Goal: Book appointment/travel/reservation

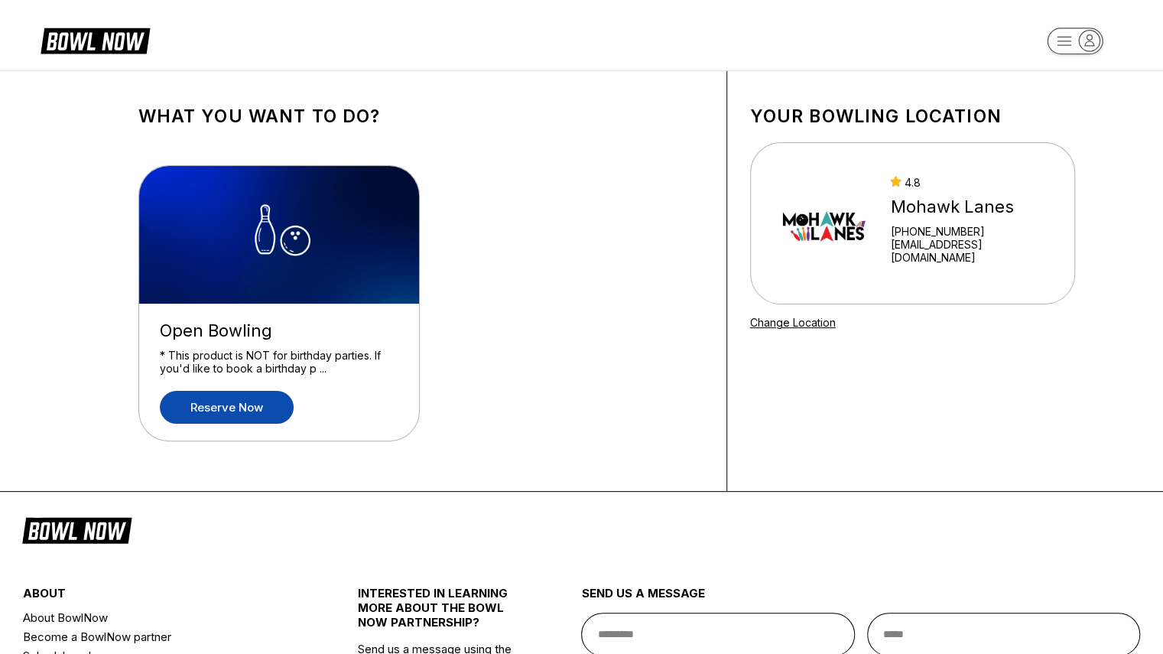
click at [204, 406] on link "Reserve now" at bounding box center [227, 407] width 134 height 33
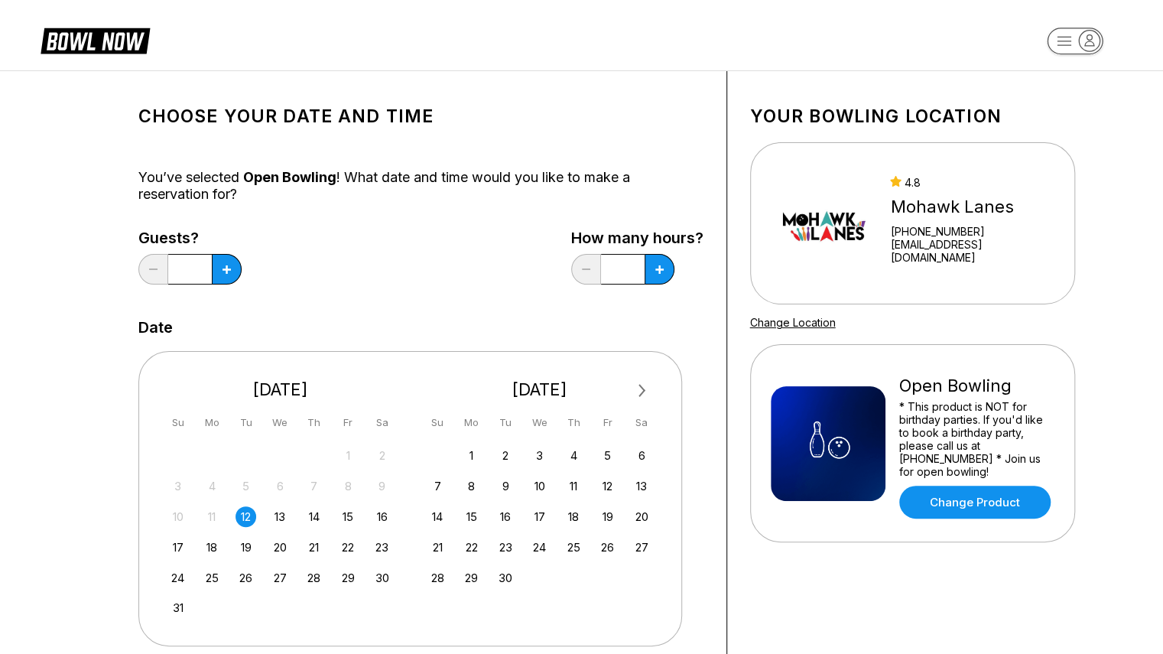
click at [614, 507] on div "14 15 16 17 18 19 20" at bounding box center [539, 515] width 229 height 23
click at [610, 510] on div "19" at bounding box center [607, 516] width 21 height 21
click at [219, 270] on button at bounding box center [227, 269] width 30 height 31
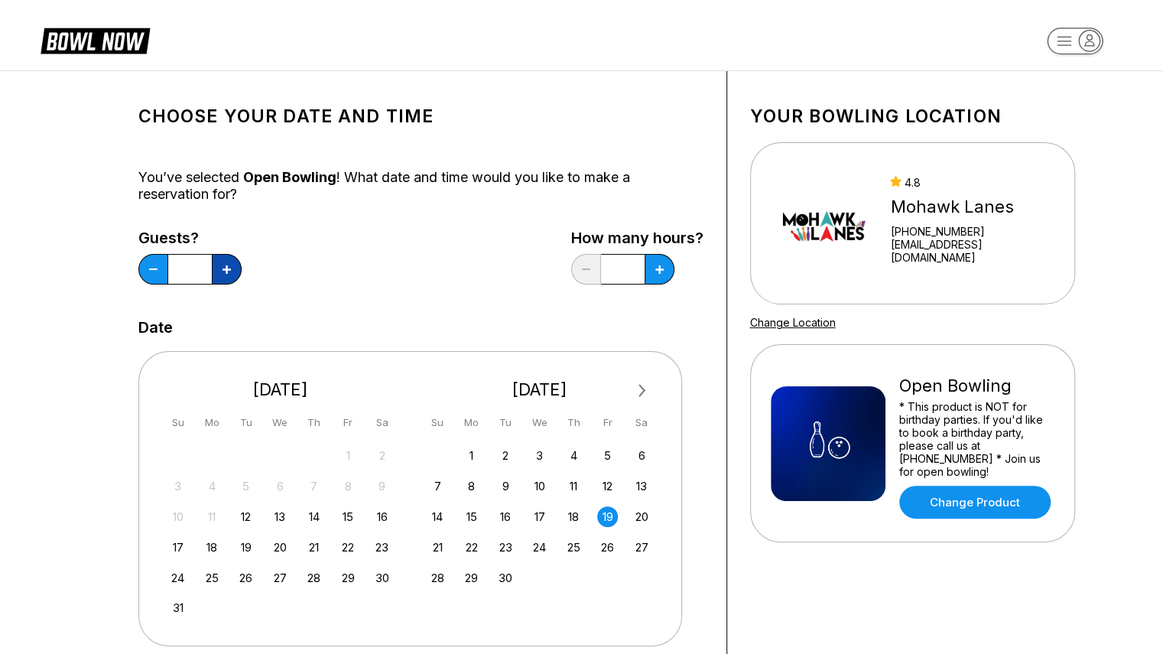
click at [219, 270] on button at bounding box center [227, 269] width 30 height 31
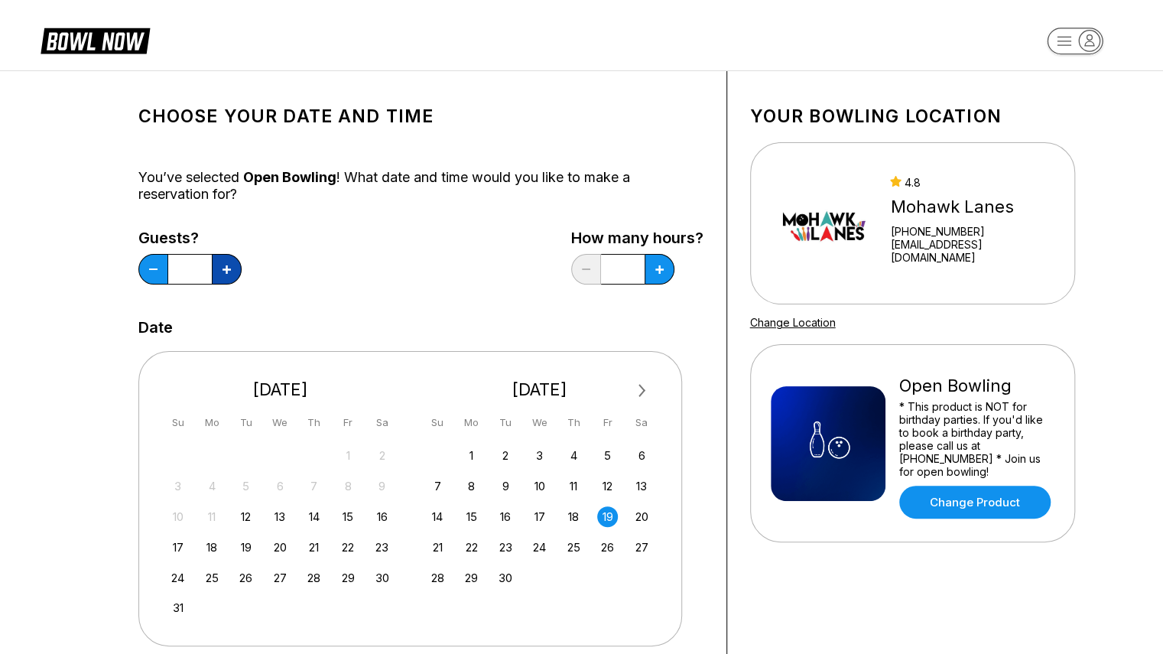
click at [219, 270] on button at bounding box center [227, 269] width 30 height 31
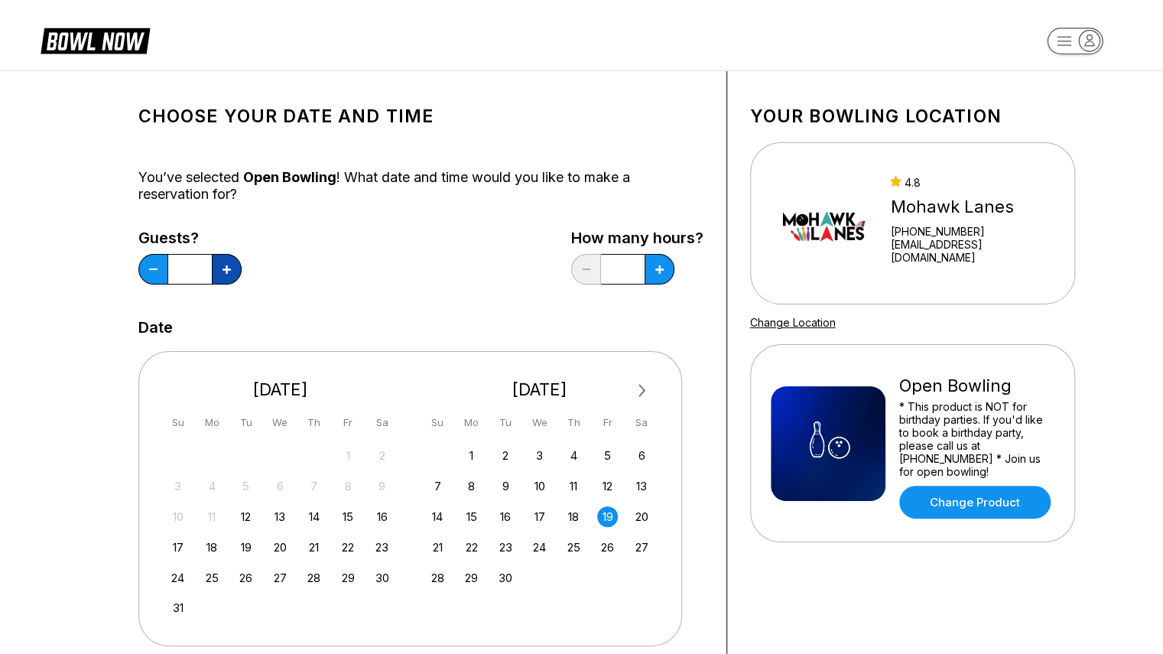
click at [219, 270] on button at bounding box center [227, 269] width 30 height 31
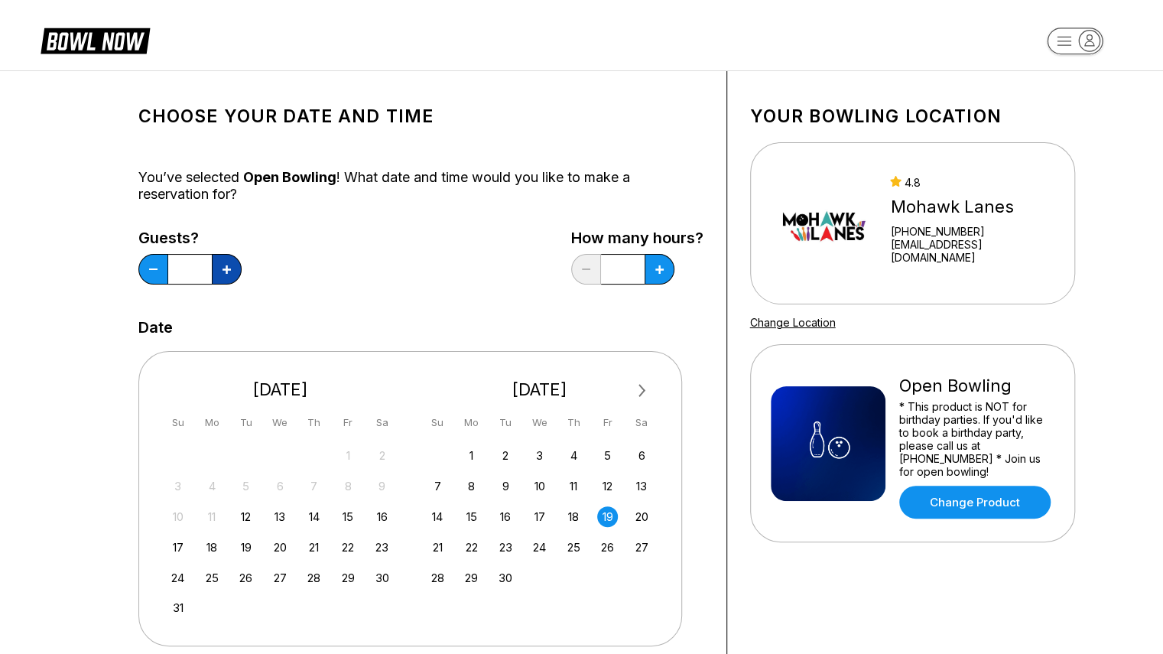
click at [219, 270] on button at bounding box center [227, 269] width 30 height 31
type input "**"
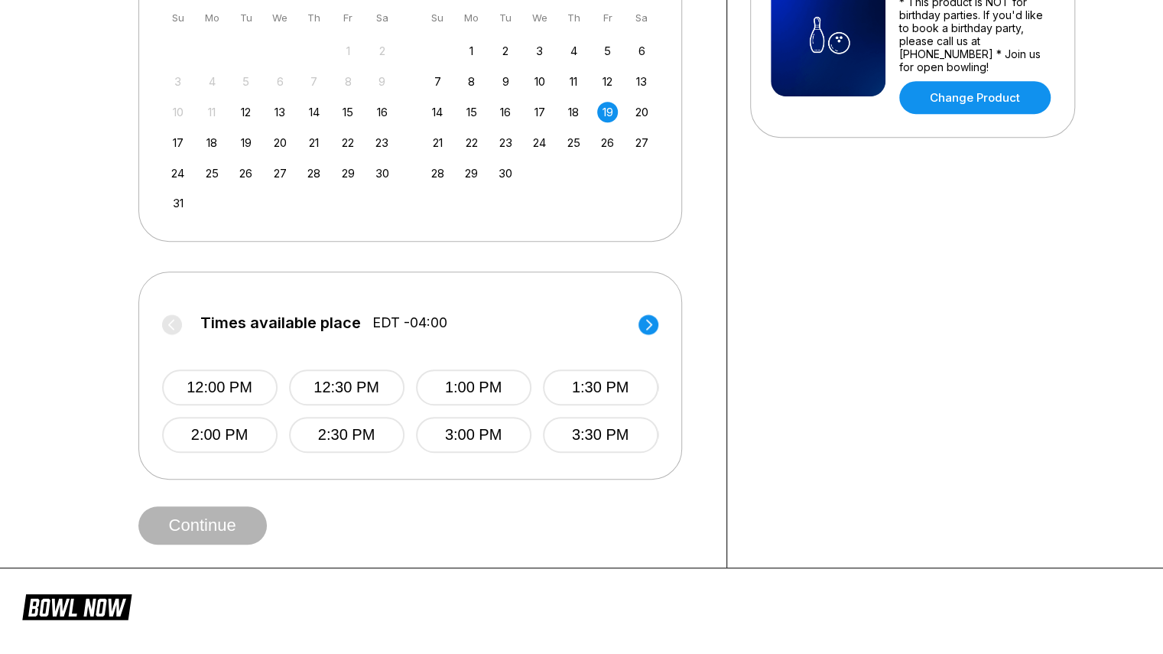
scroll to position [404, 0]
click at [647, 323] on circle at bounding box center [648, 325] width 20 height 20
click at [456, 430] on button "7:00 PM" at bounding box center [472, 435] width 115 height 36
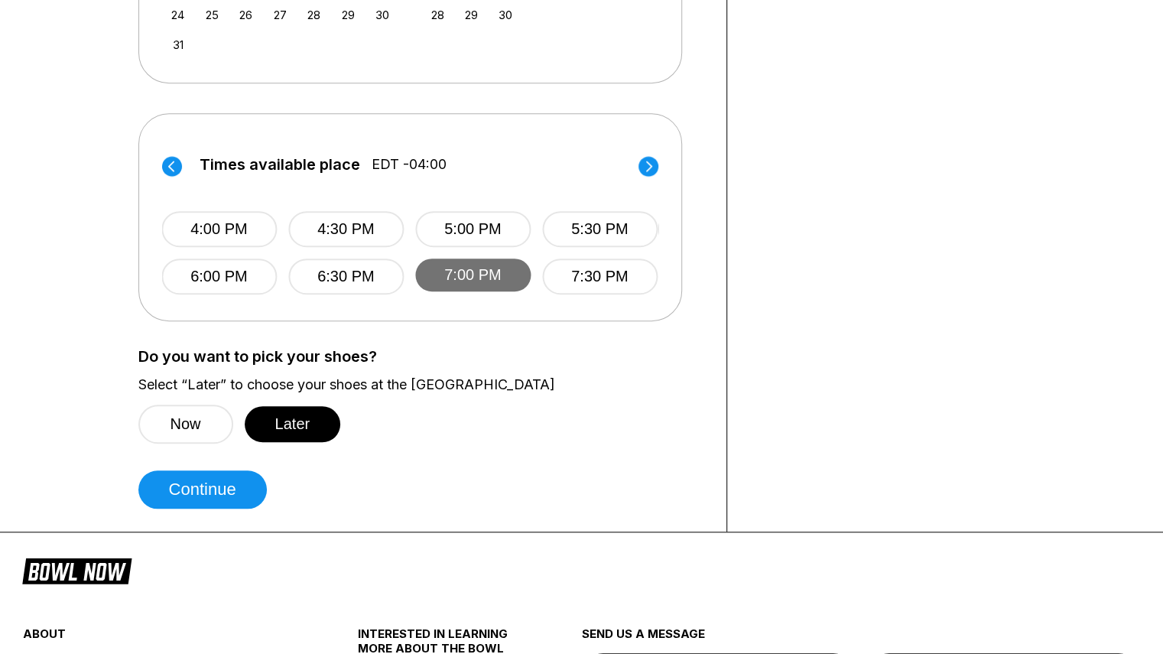
scroll to position [562, 0]
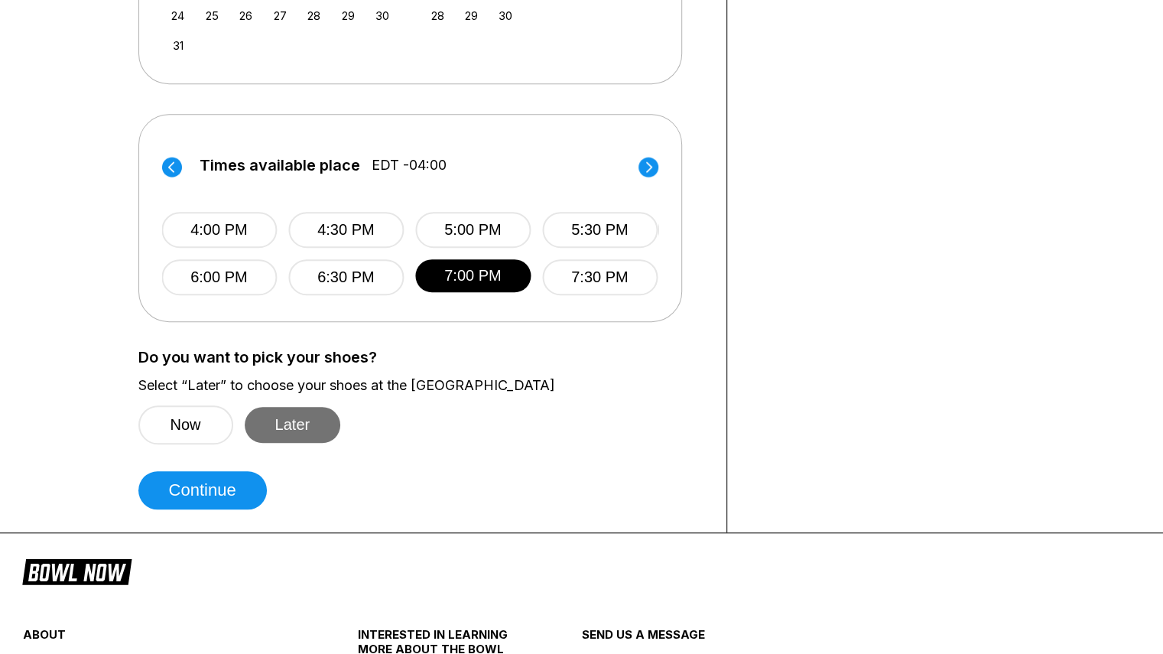
click at [291, 418] on button "Later" at bounding box center [293, 425] width 96 height 36
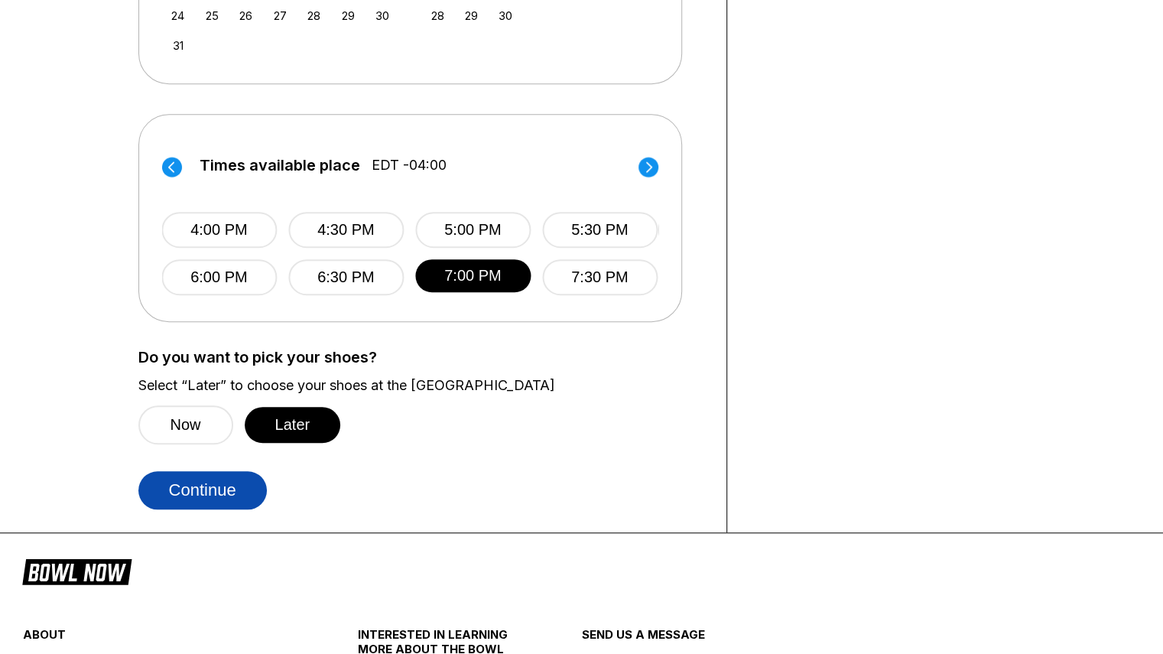
click at [221, 490] on button "Continue" at bounding box center [202, 490] width 128 height 38
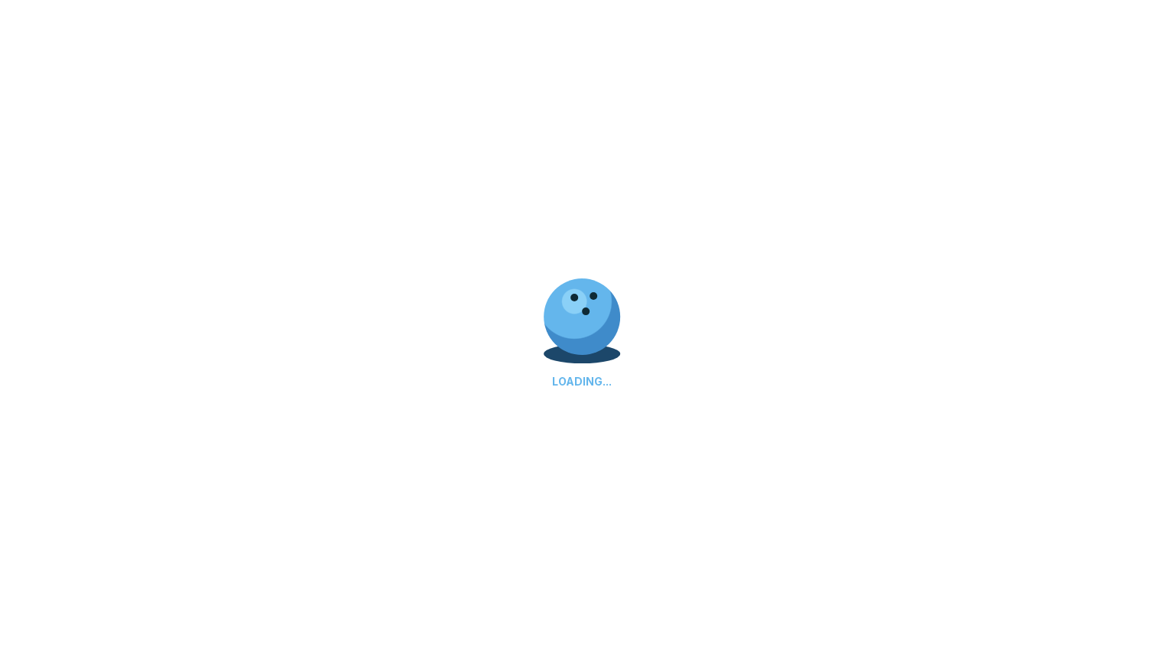
select select "**"
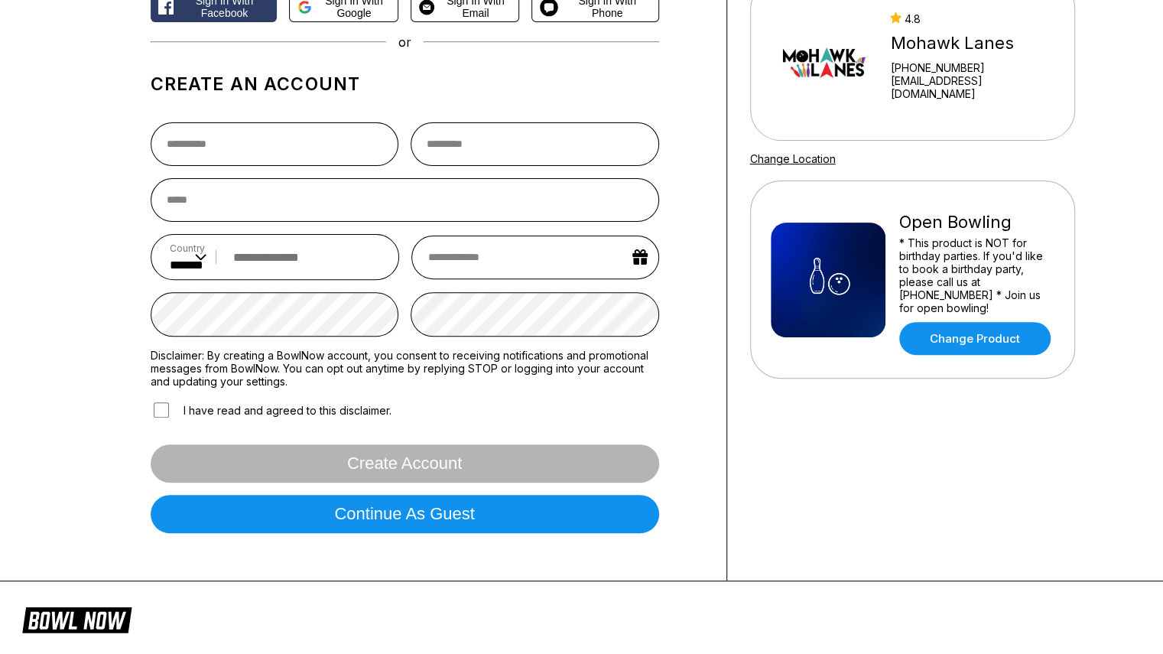
scroll to position [0, 0]
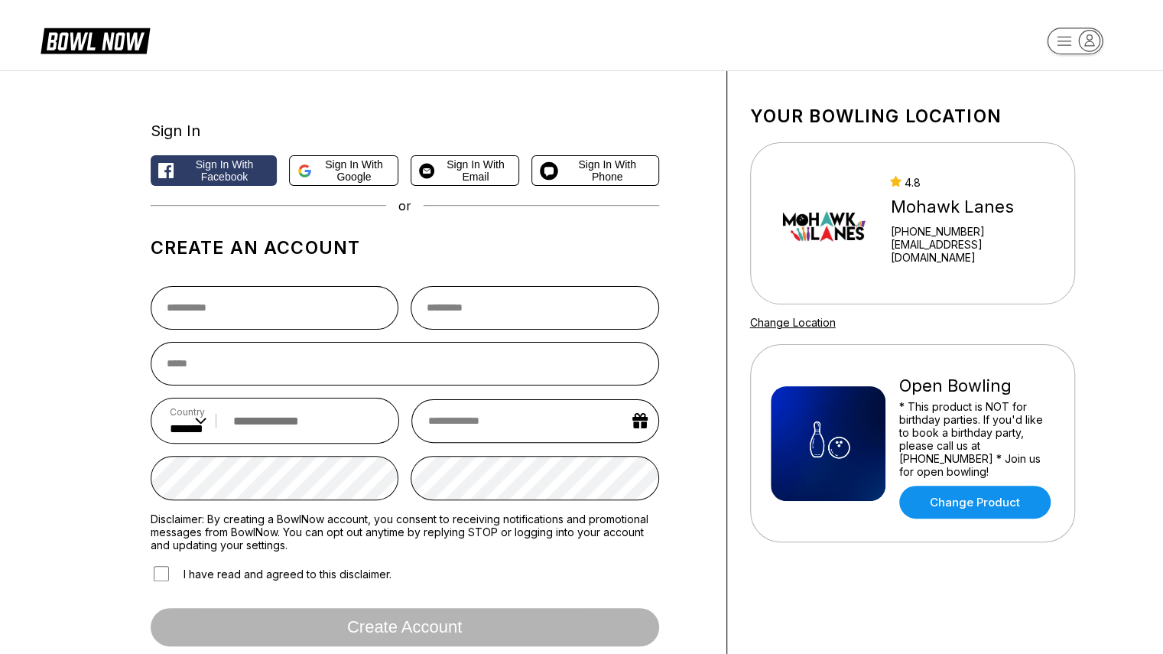
click at [903, 108] on h1 "Your bowling location" at bounding box center [912, 115] width 325 height 21
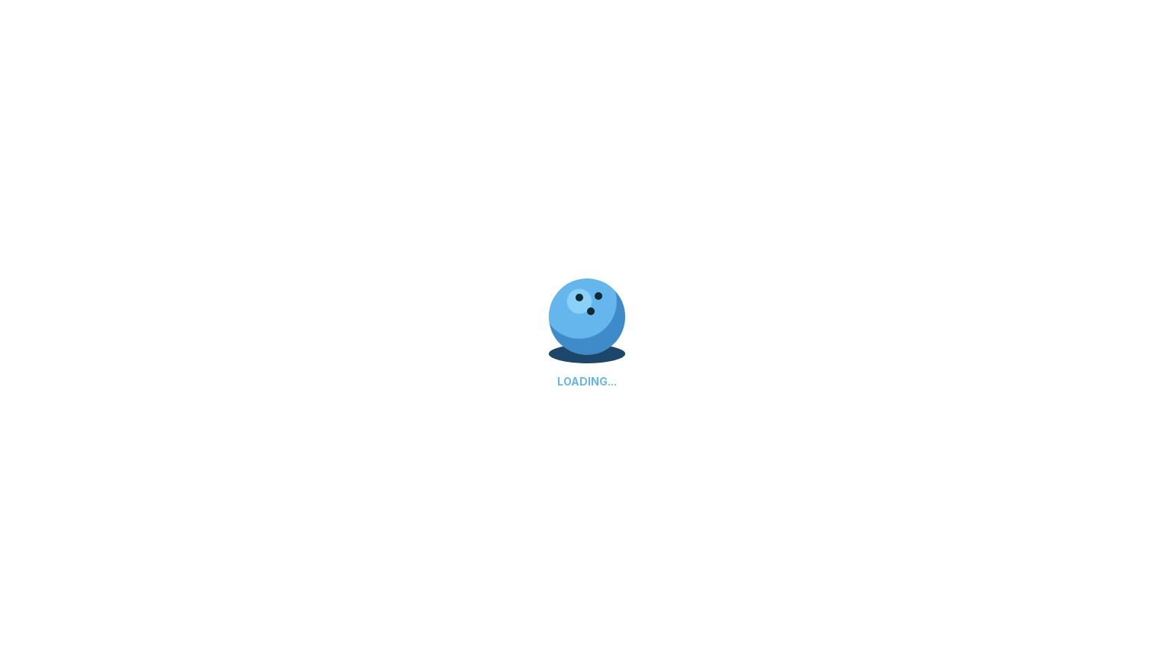
select select "**"
